Goal: Navigation & Orientation: Find specific page/section

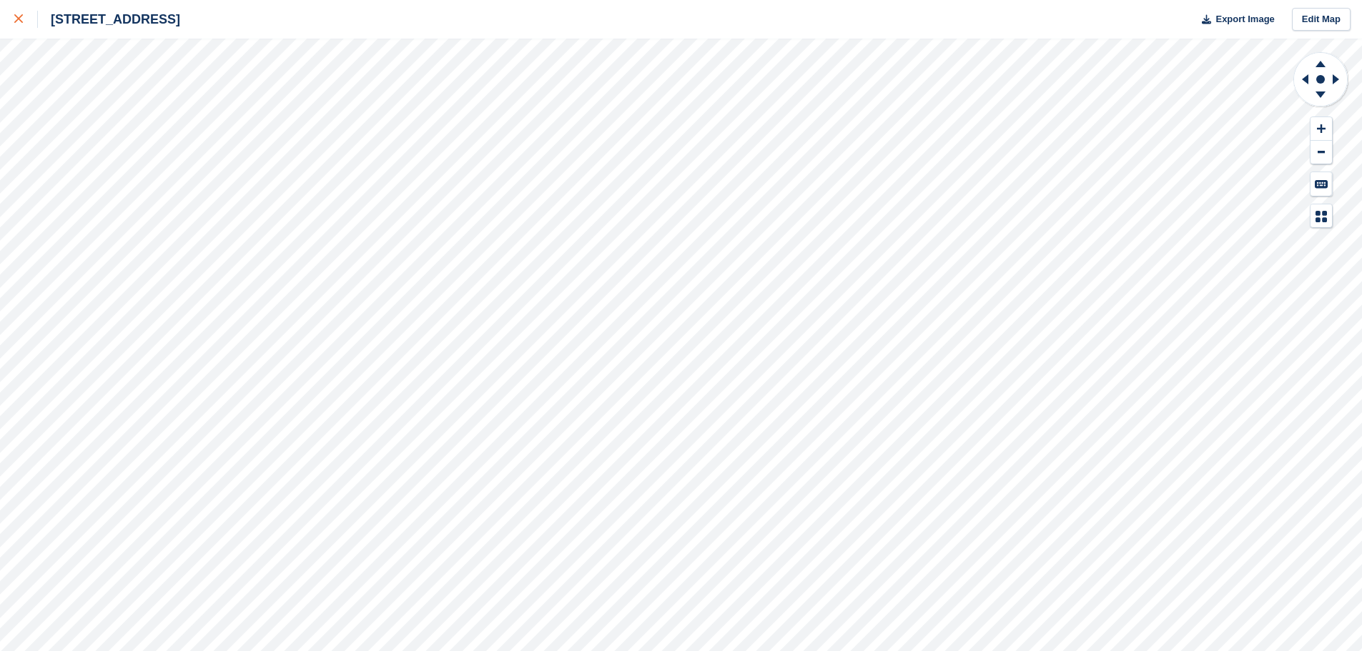
click at [17, 24] on div at bounding box center [26, 19] width 24 height 17
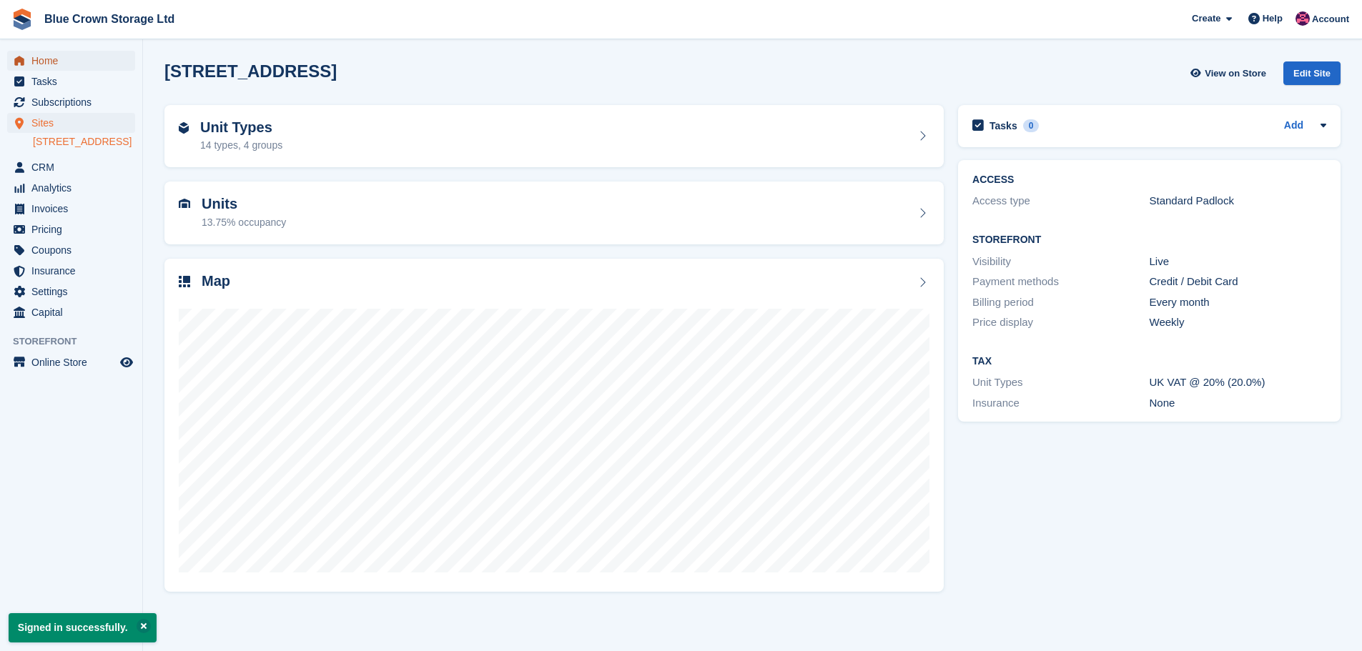
click at [55, 60] on span "Home" at bounding box center [74, 61] width 86 height 20
